Goal: Complete application form

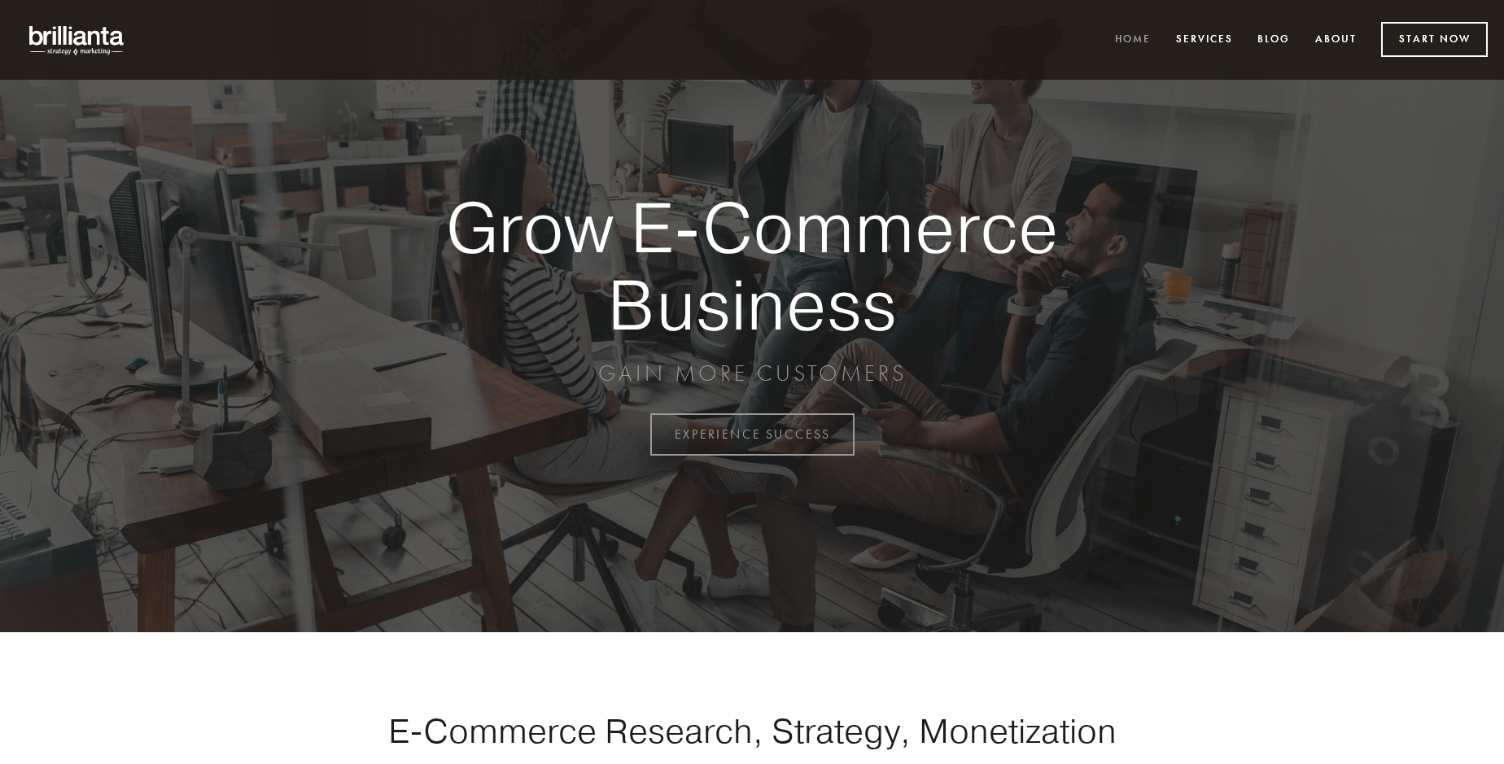
scroll to position [4268, 0]
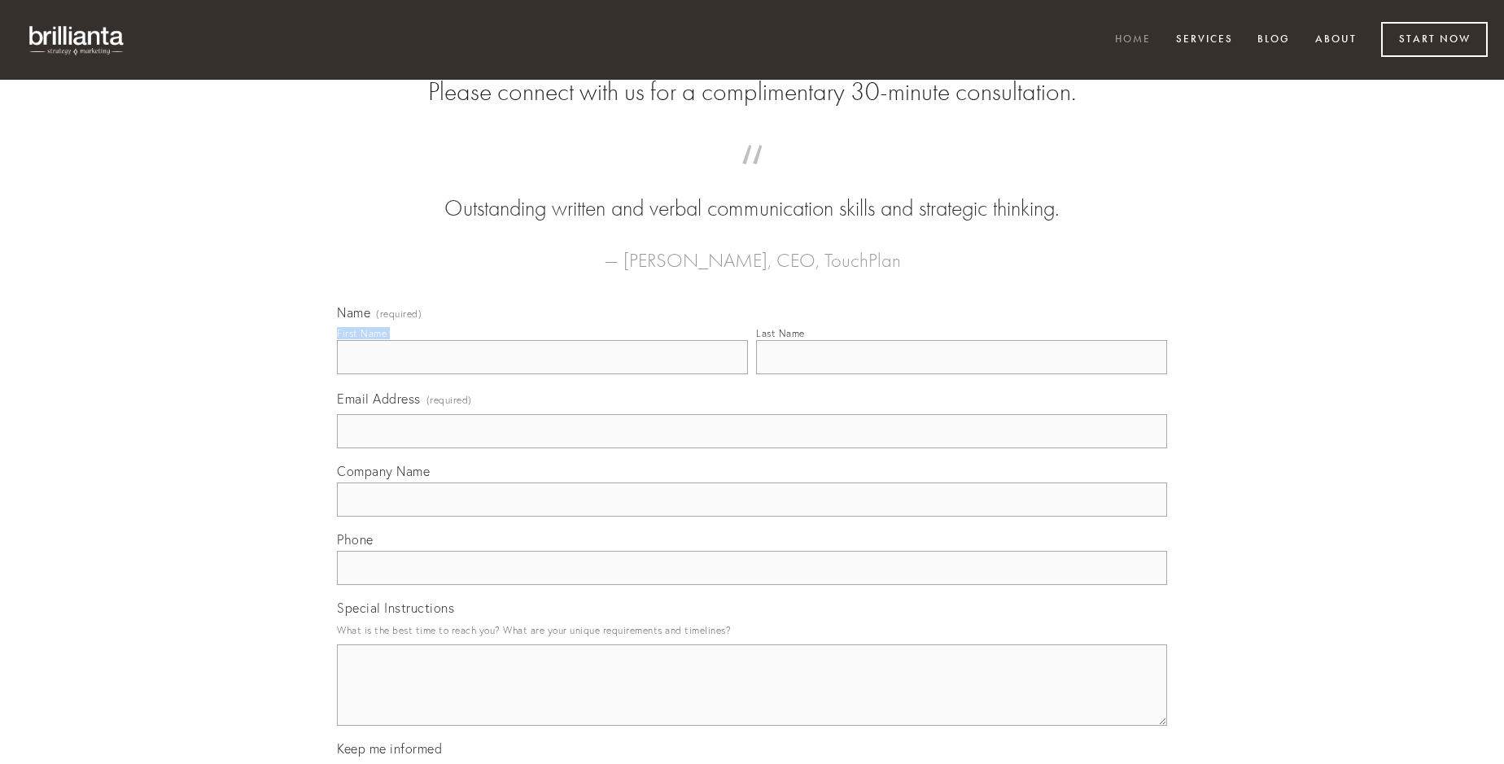
type input "[PERSON_NAME]"
click at [961, 374] on input "Last Name" at bounding box center [961, 357] width 411 height 34
type input "[PERSON_NAME]"
click at [752, 449] on input "Email Address (required)" at bounding box center [752, 431] width 830 height 34
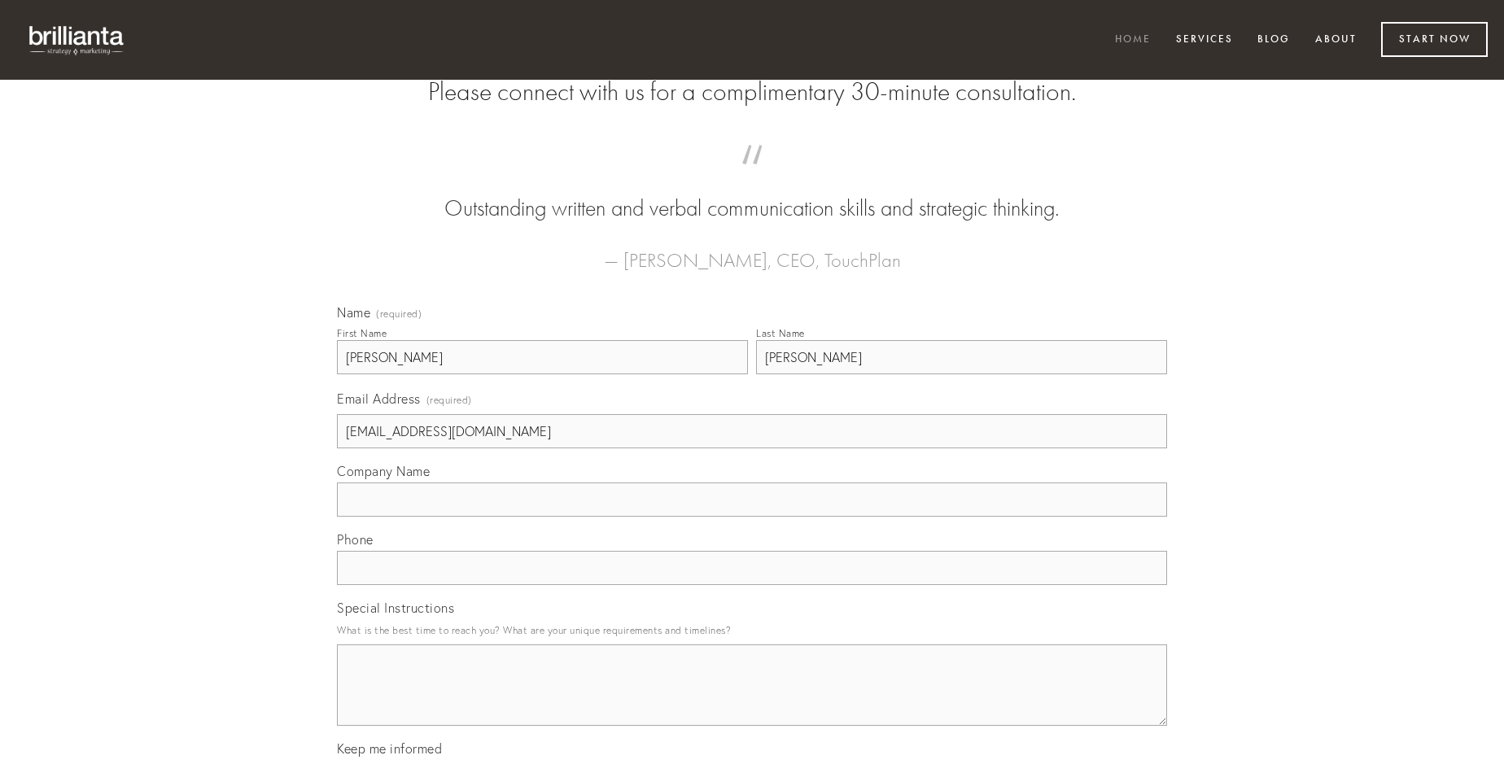
type input "[EMAIL_ADDRESS][DOMAIN_NAME]"
click at [752, 517] on input "Company Name" at bounding box center [752, 500] width 830 height 34
type input "desino"
click at [752, 585] on input "text" at bounding box center [752, 568] width 830 height 34
click at [752, 700] on textarea "Special Instructions" at bounding box center [752, 685] width 830 height 81
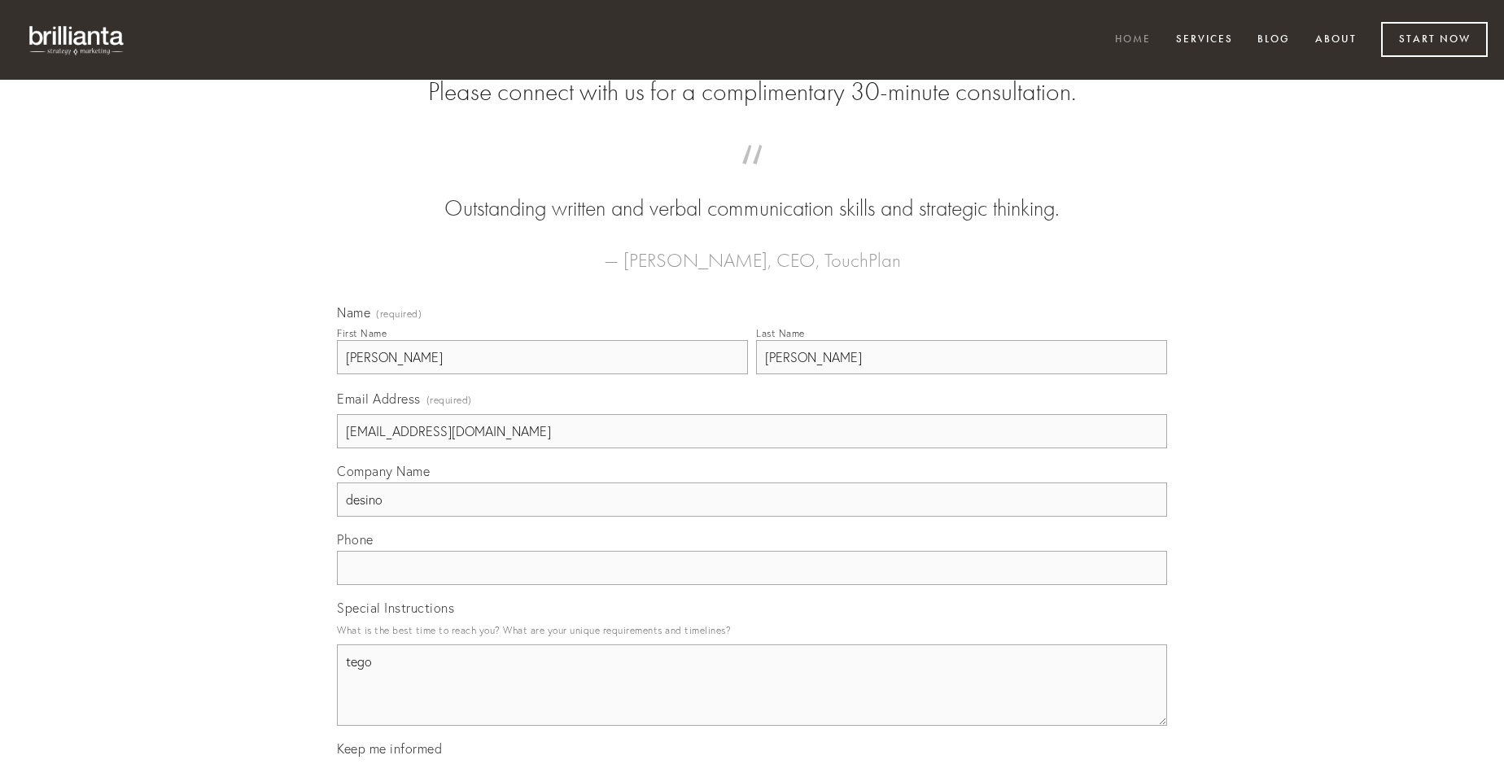
type textarea "tego"
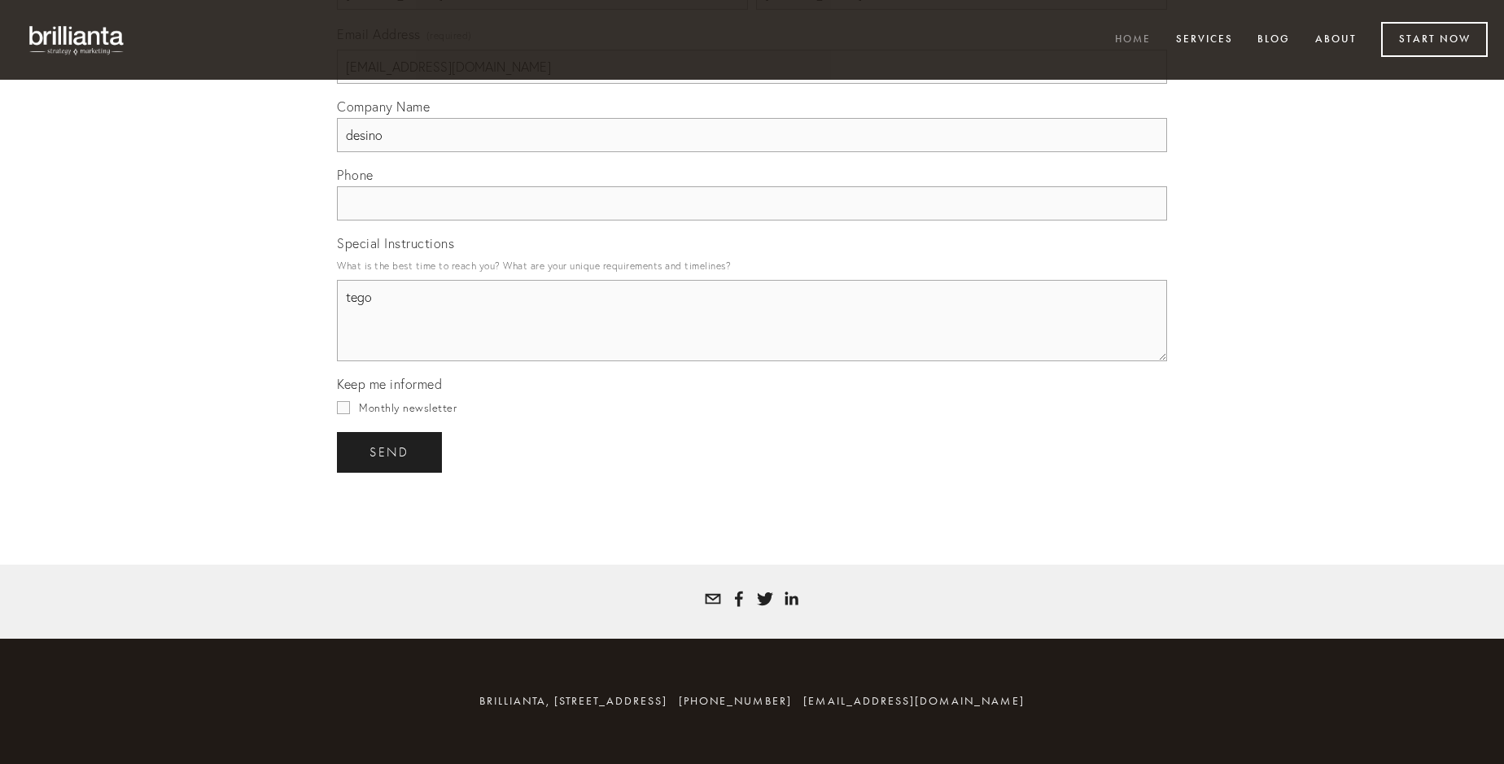
click at [391, 452] on span "send" at bounding box center [390, 452] width 40 height 15
